Goal: Task Accomplishment & Management: Complete application form

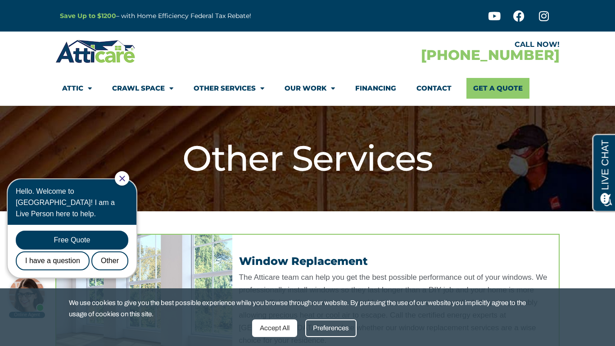
scroll to position [983, 0]
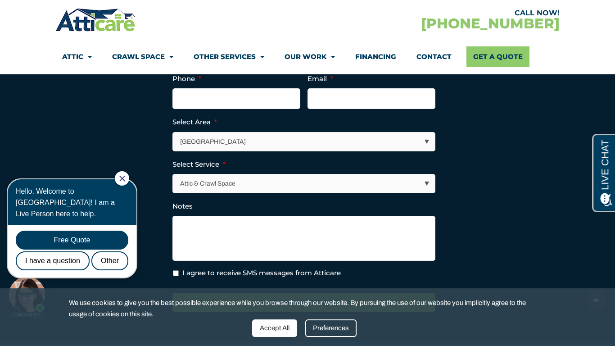
type input "Brenda Cruz"
type input "(619) 704-9399"
type input "b.cruz@virtualhelppartner.com"
select select "Other Areas"
select select "Other Services"
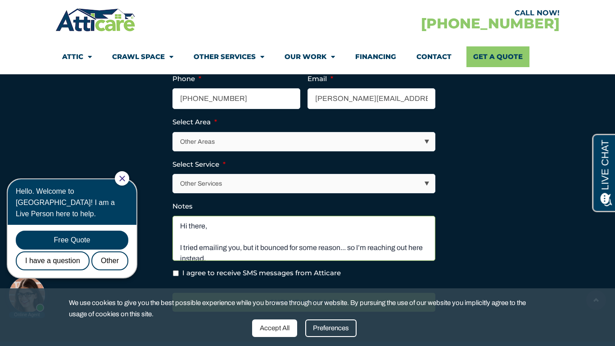
scroll to position [89, 0]
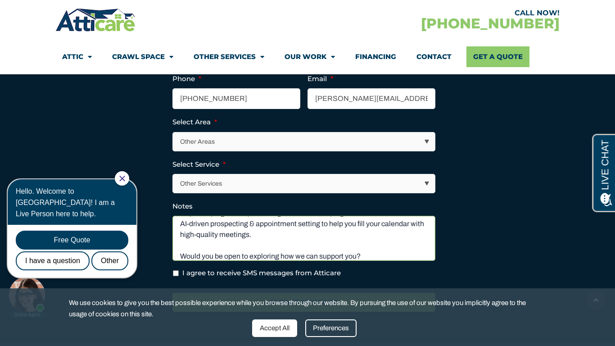
type textarea "Hi there, I tried emailing you, but it bounced for some reason... so I’m reachi…"
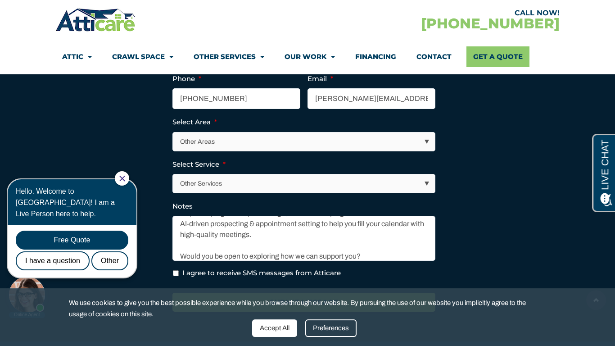
click at [176, 273] on input "I agree to receive SMS messages from Atticare" at bounding box center [176, 273] width 6 height 6
checkbox input "true"
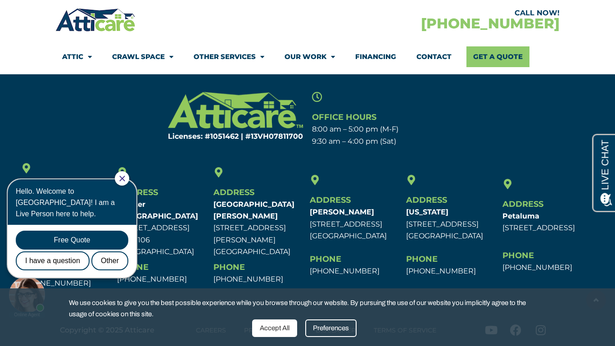
scroll to position [0, 0]
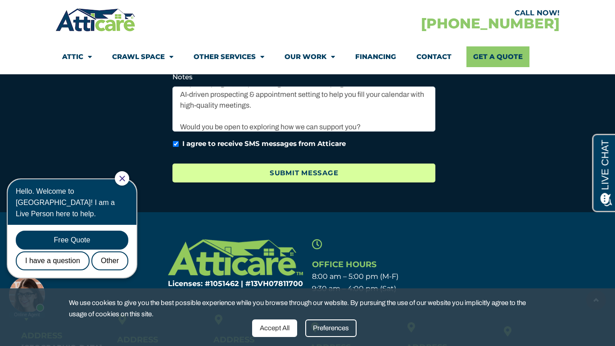
click at [294, 172] on input "Submit Message" at bounding box center [303, 172] width 263 height 19
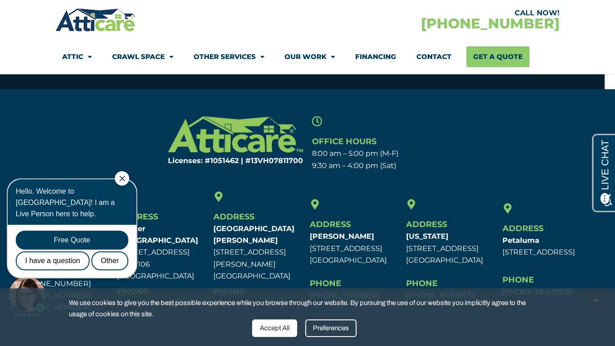
scroll to position [1260, 0]
